Goal: Task Accomplishment & Management: Manage account settings

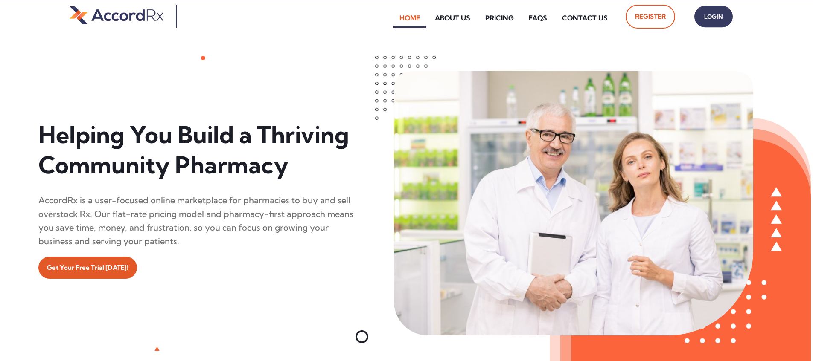
click at [390, 17] on span "Login" at bounding box center [713, 17] width 21 height 12
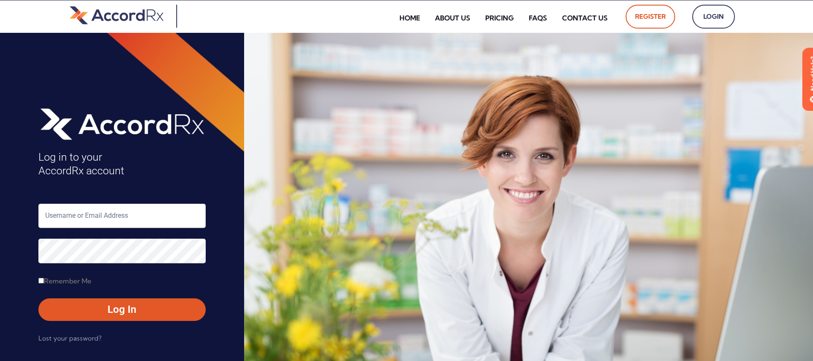
click at [83, 218] on input "text" at bounding box center [121, 216] width 167 height 24
type input "ARX-[PERSON_NAME]"
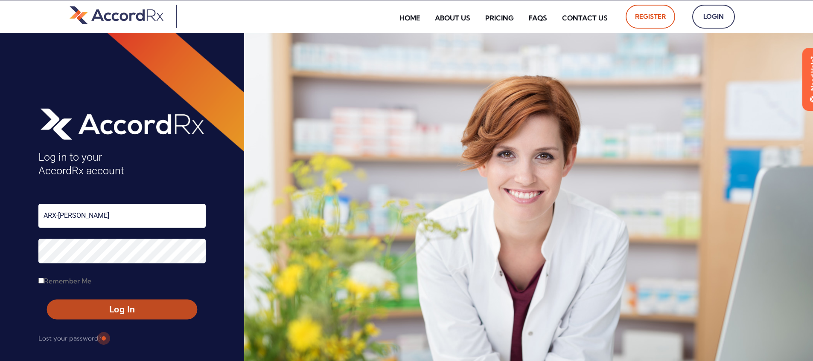
click at [103, 311] on span "Log In" at bounding box center [122, 310] width 135 height 12
